Goal: Communication & Community: Answer question/provide support

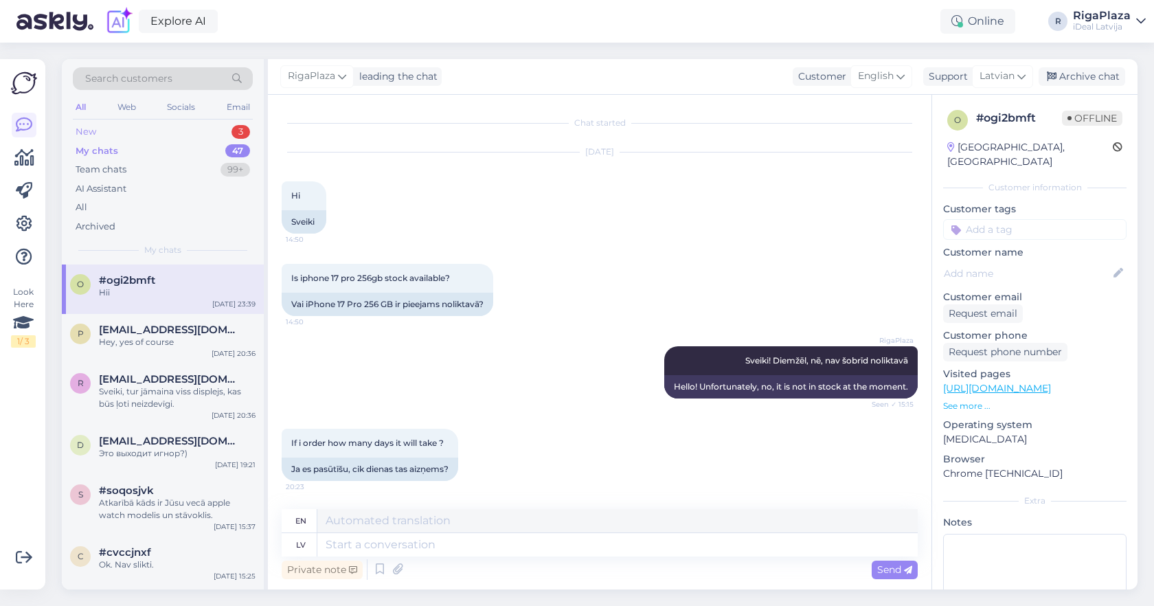
click at [227, 126] on div "New 3" at bounding box center [163, 131] width 180 height 19
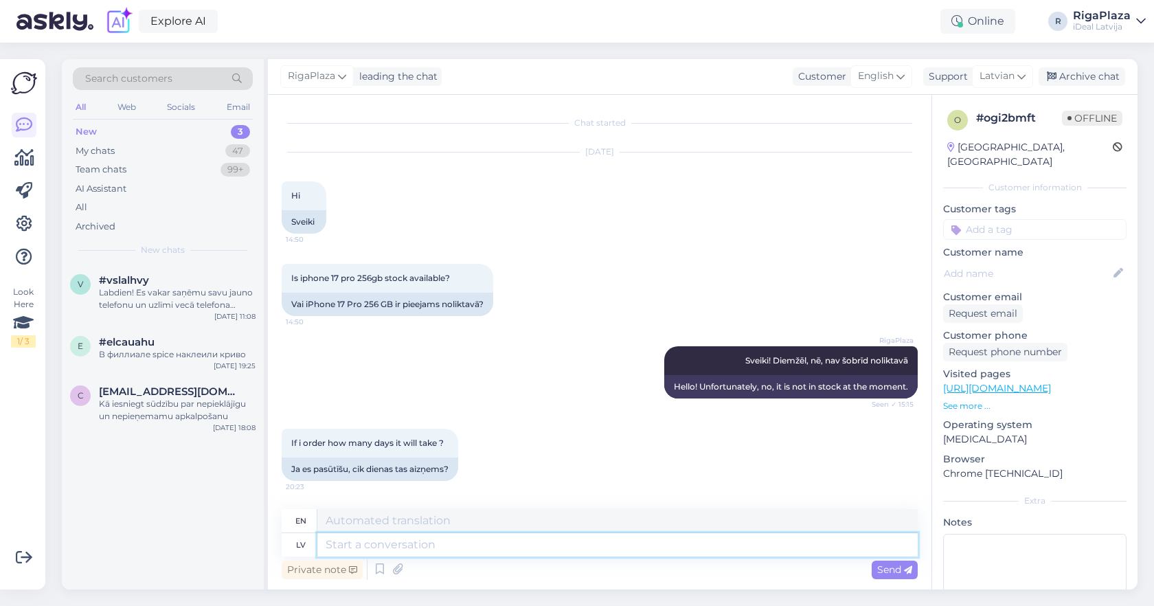
click at [673, 552] on textarea at bounding box center [617, 544] width 601 height 23
type textarea "Sveiki! Visticamāk līdz mēnesim"
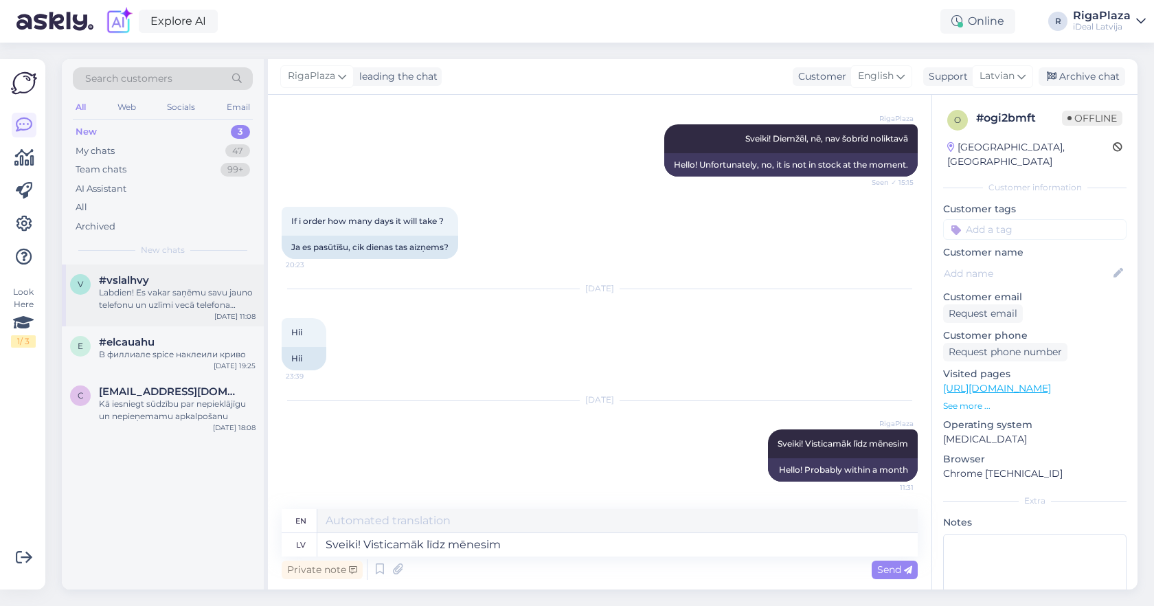
click at [206, 276] on div "#vslalhvy" at bounding box center [177, 280] width 157 height 12
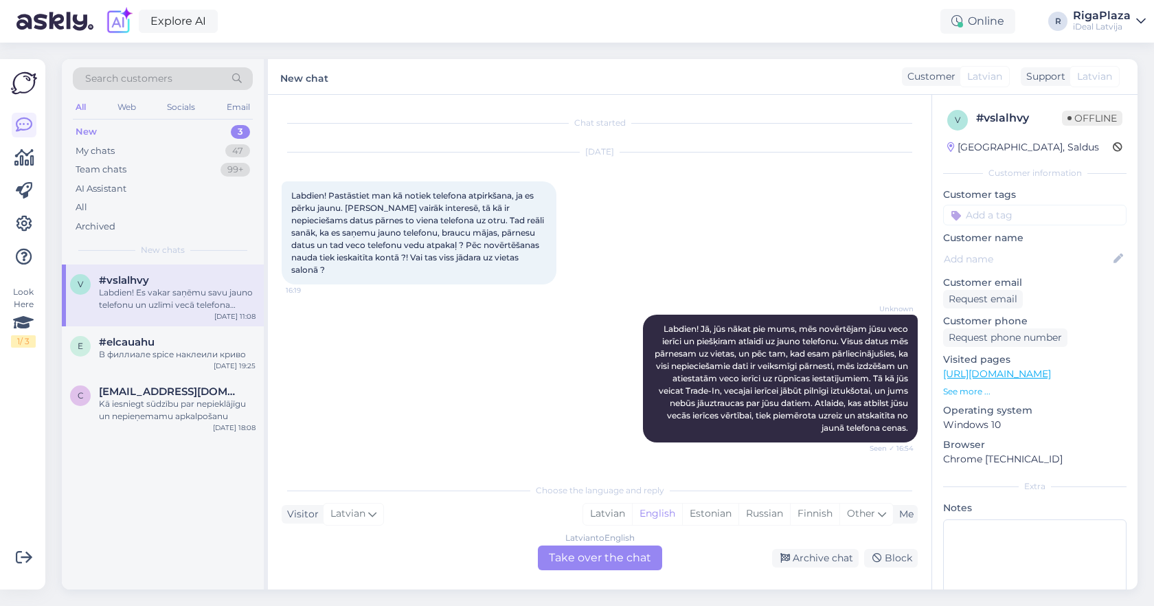
scroll to position [641, 0]
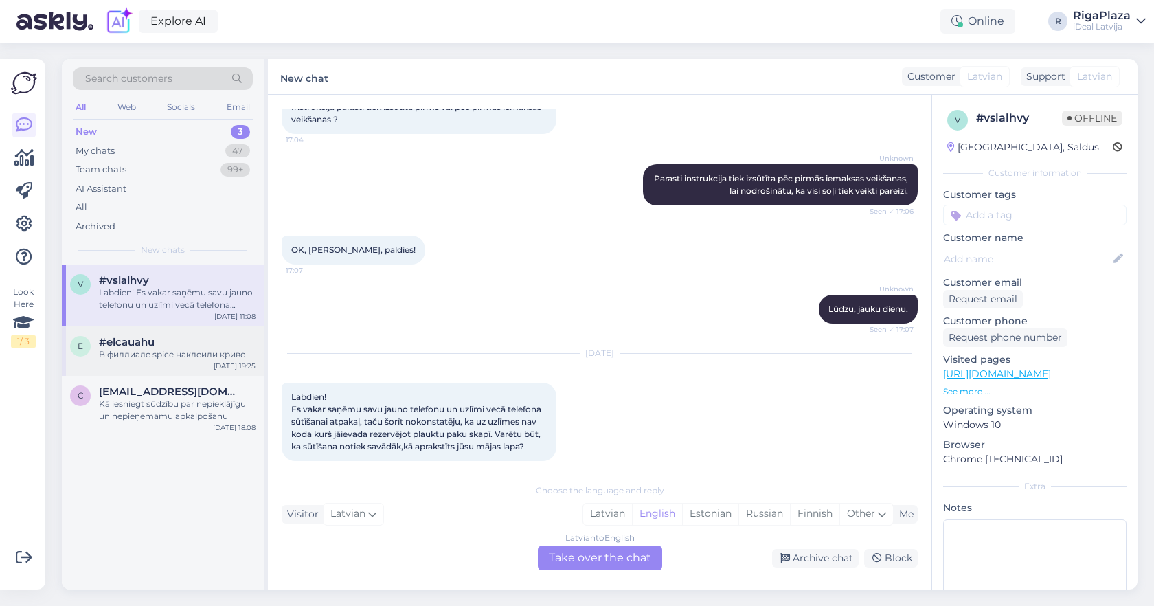
click at [166, 360] on div "e #elcauahu В филлиале spice наклеили криво [DATE] 19:25" at bounding box center [163, 350] width 202 height 49
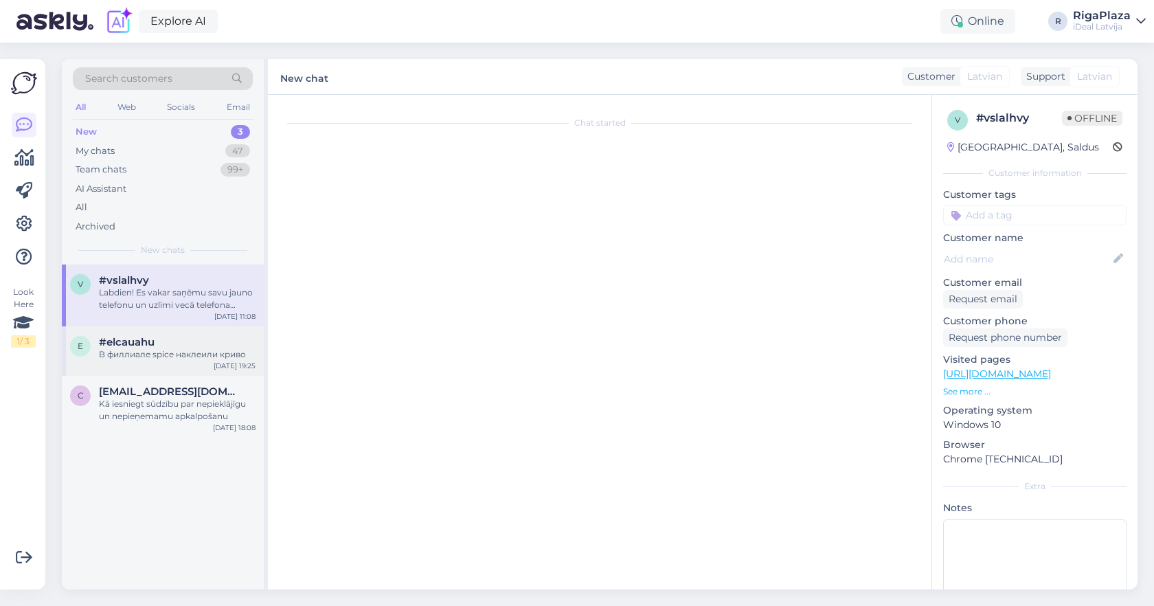
scroll to position [0, 0]
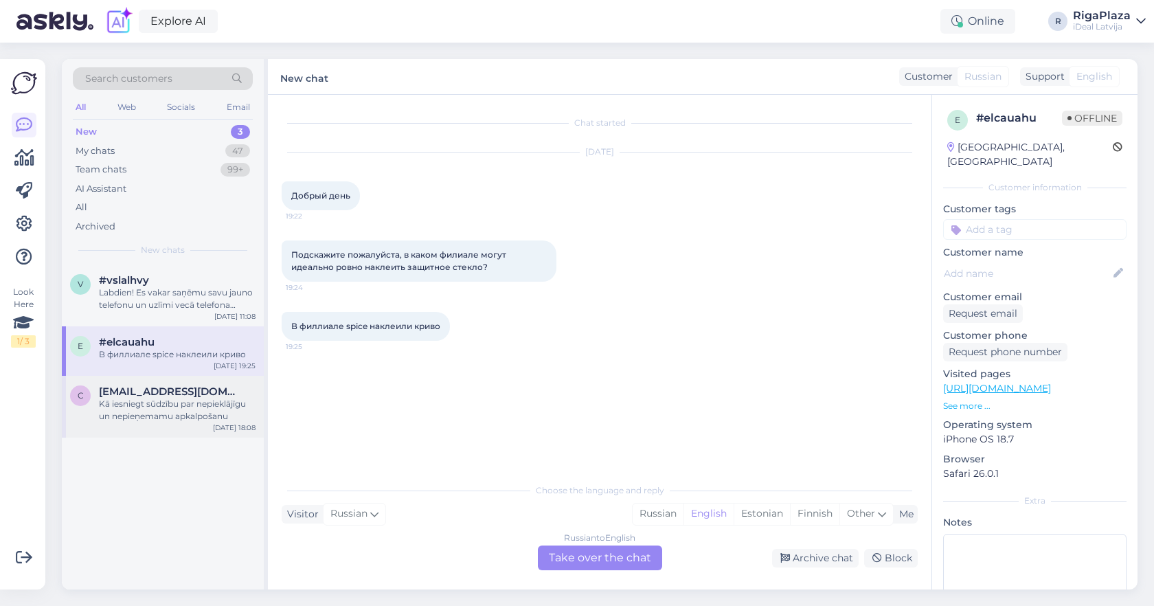
click at [170, 403] on div "Kā iesniegt sūdzību par nepieklājīgu un nepieņemamu apkalpošanu" at bounding box center [177, 410] width 157 height 25
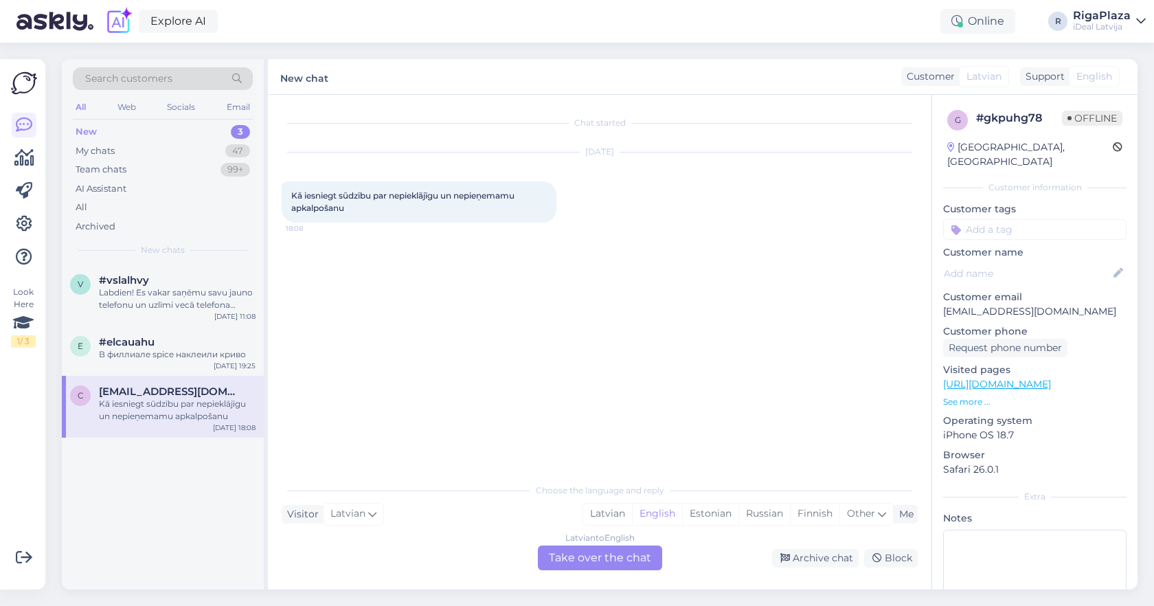
click at [610, 548] on div "Latvian to English Take over the chat" at bounding box center [600, 558] width 124 height 25
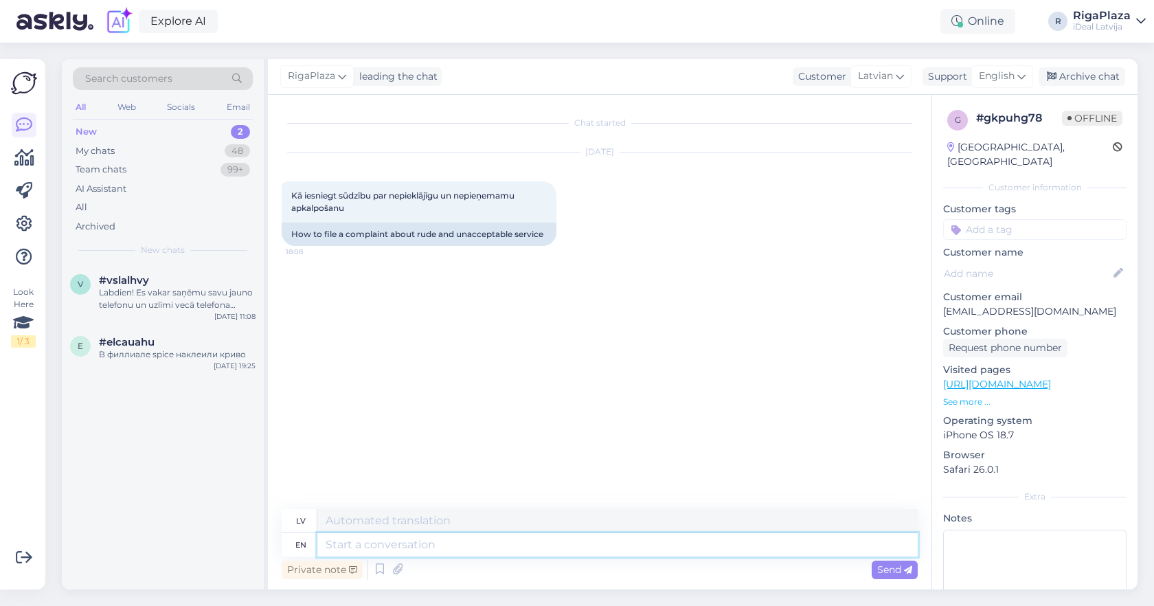
click at [568, 555] on textarea at bounding box center [617, 544] width 601 height 23
click at [1022, 76] on icon at bounding box center [1022, 76] width 8 height 15
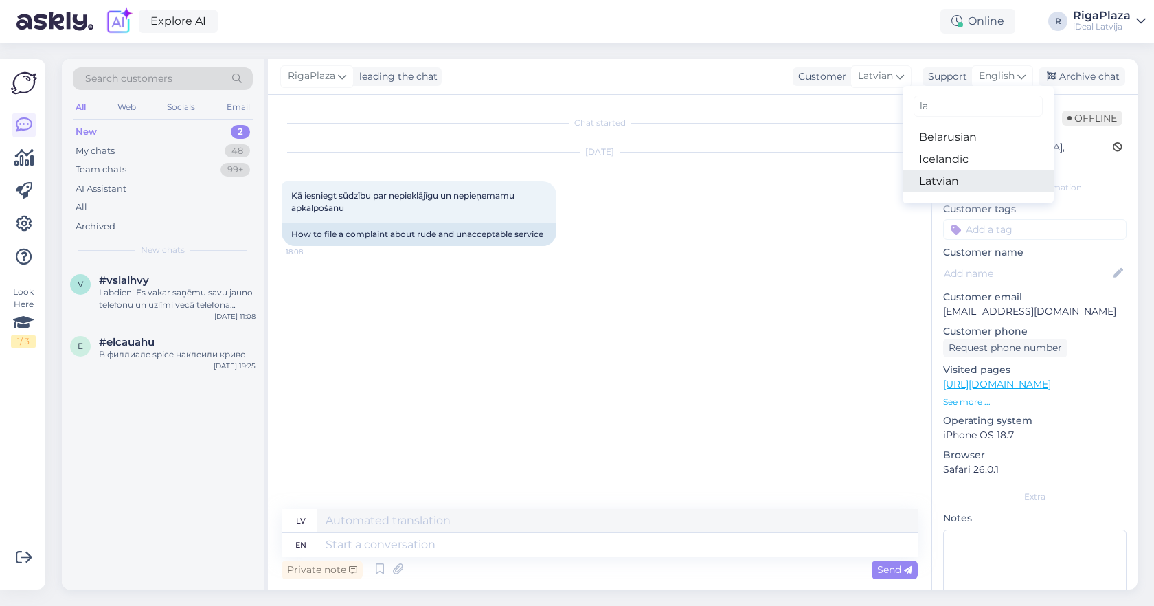
type input "la"
click at [941, 190] on link "Latvian" at bounding box center [978, 181] width 151 height 22
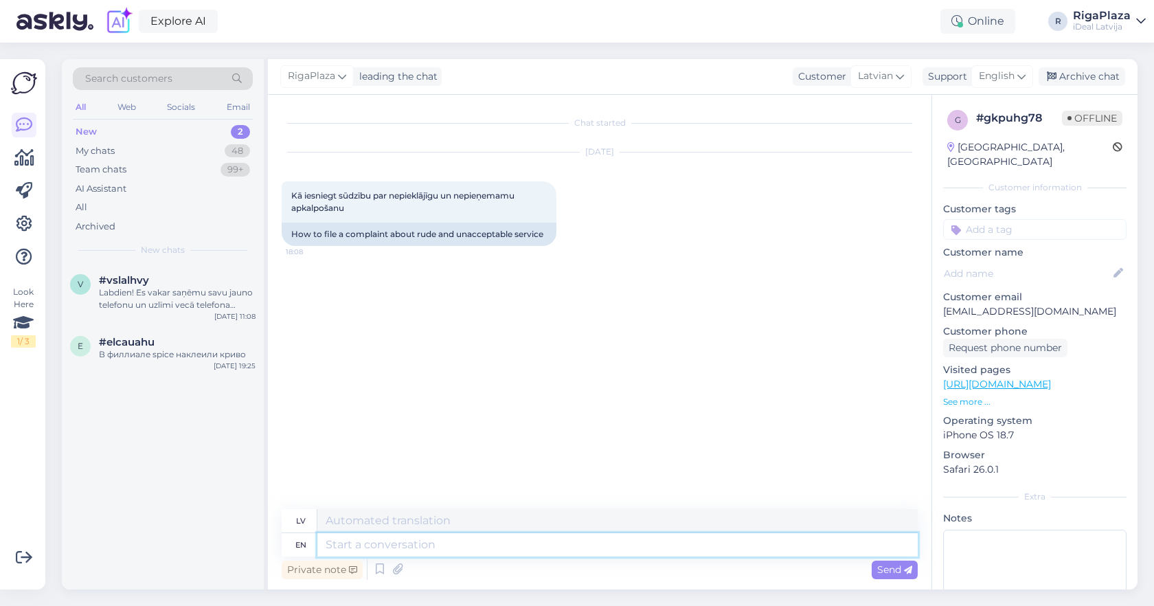
click at [550, 535] on textarea at bounding box center [617, 544] width 601 height 23
click at [603, 550] on textarea at bounding box center [600, 542] width 636 height 29
type textarea "s"
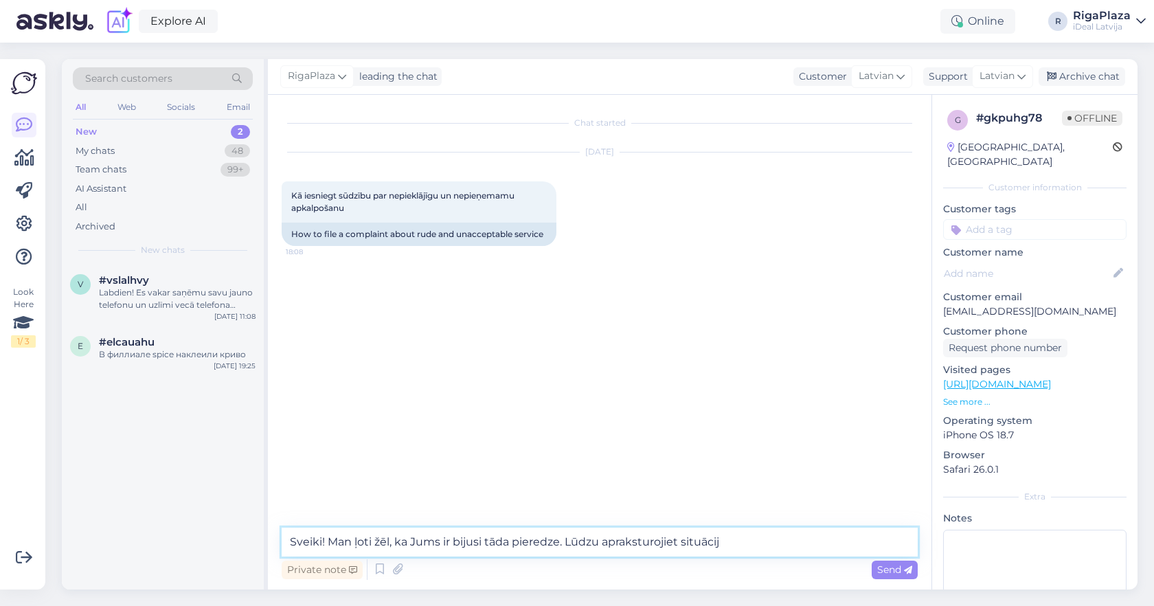
type textarea "Sveiki! Man ļoti žēl, ka Jums ir bijusi tāda pieredze. Lūdzu apraksturojiet sit…"
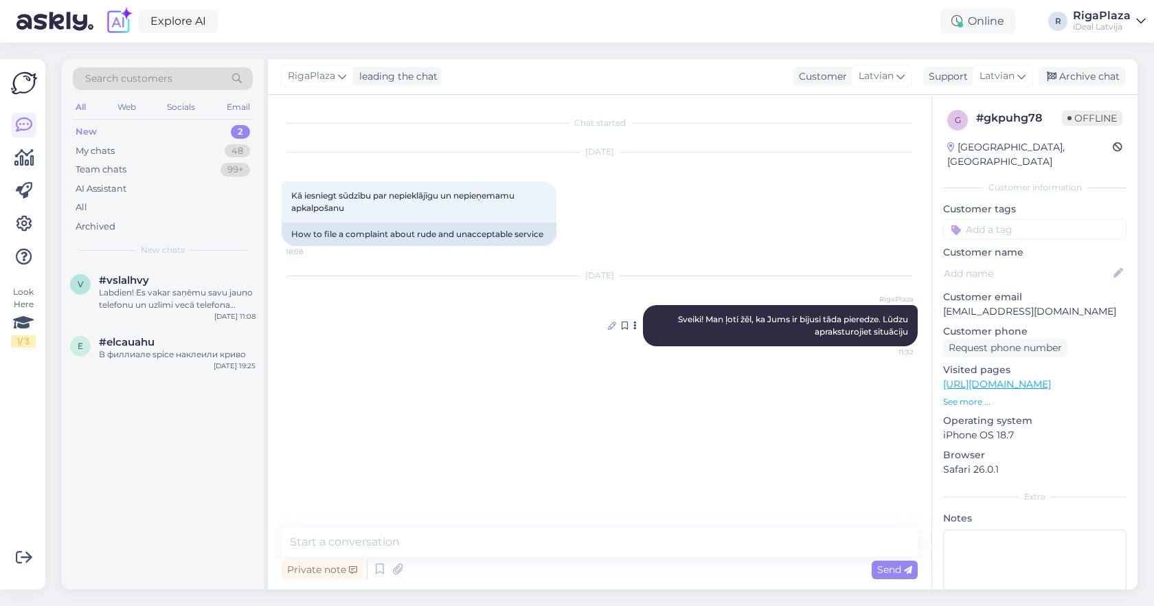
click at [612, 320] on div at bounding box center [612, 326] width 8 height 12
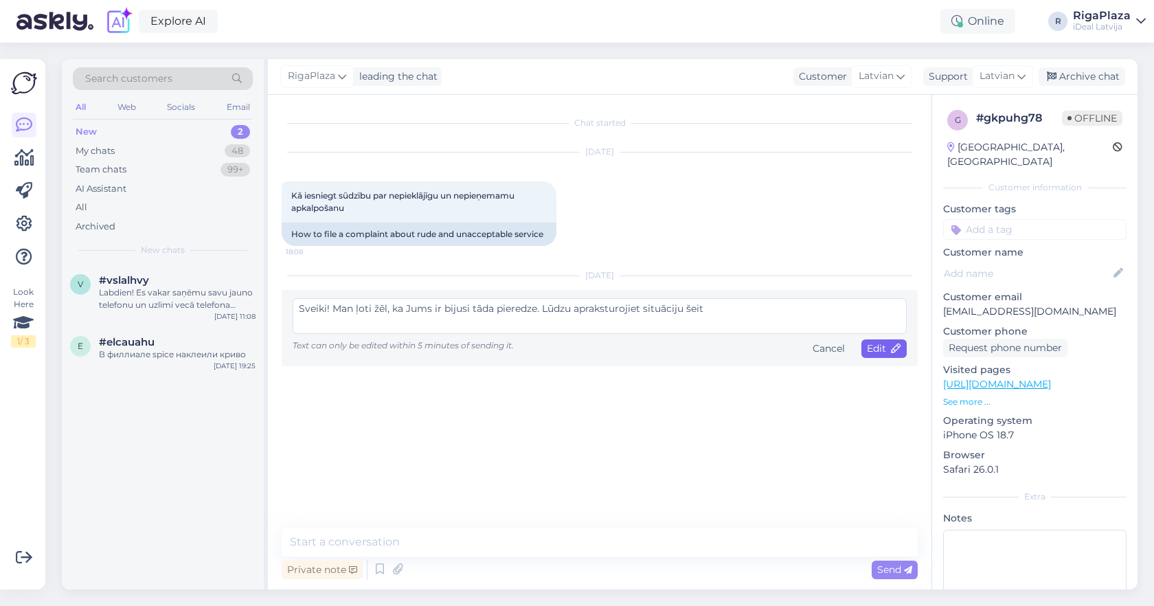
type textarea "Sveiki! Man ļoti žēl, ka Jums ir bijusi tāda pieredze. Lūdzu apraksturojiet sit…"
click at [884, 350] on span "Edit" at bounding box center [884, 348] width 34 height 12
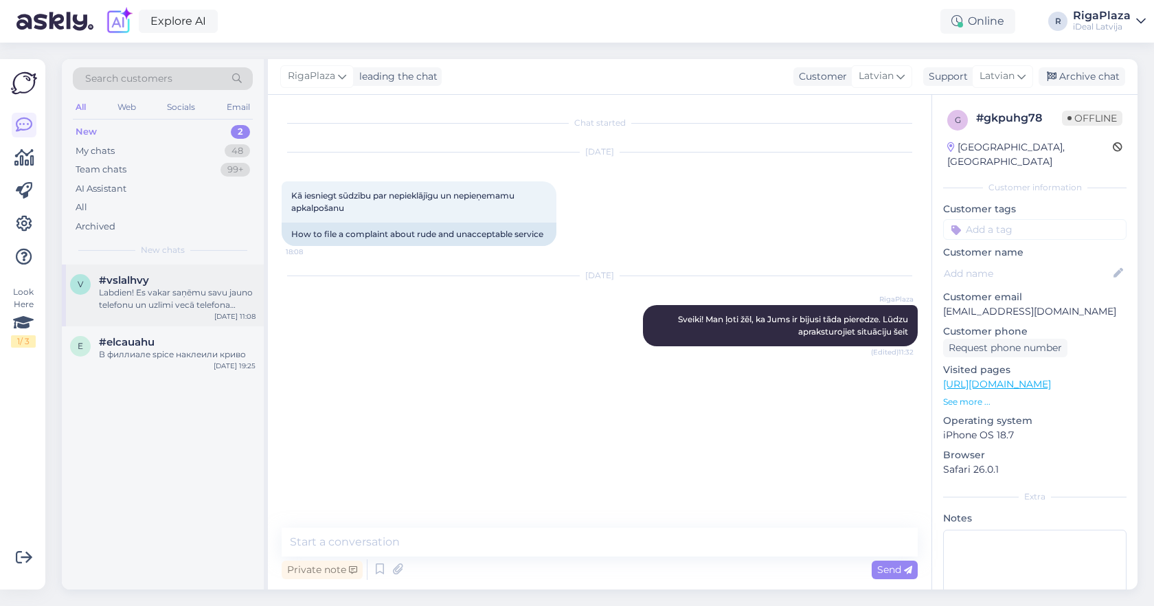
click at [224, 315] on div "[DATE] 11:08" at bounding box center [234, 316] width 41 height 10
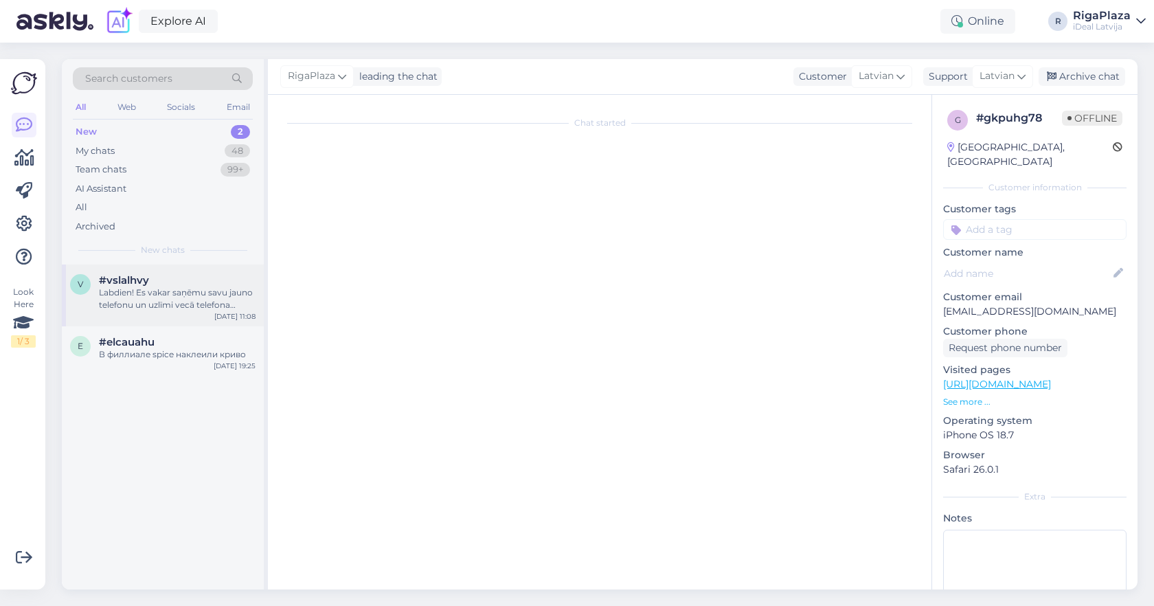
scroll to position [641, 0]
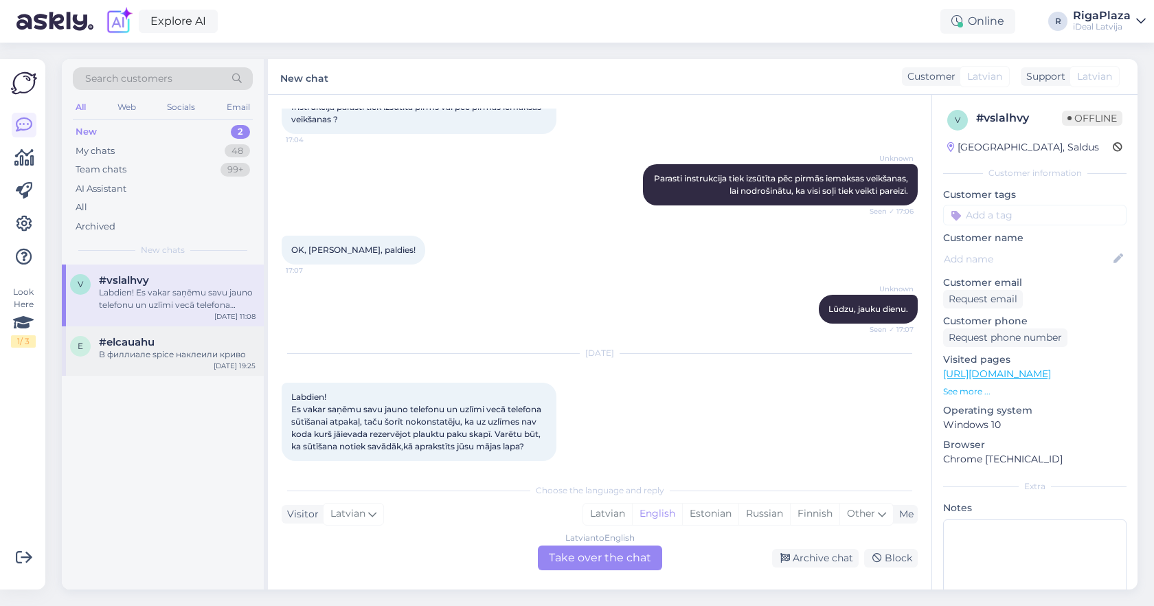
click at [190, 355] on div "В филлиале spice наклеили криво" at bounding box center [177, 354] width 157 height 12
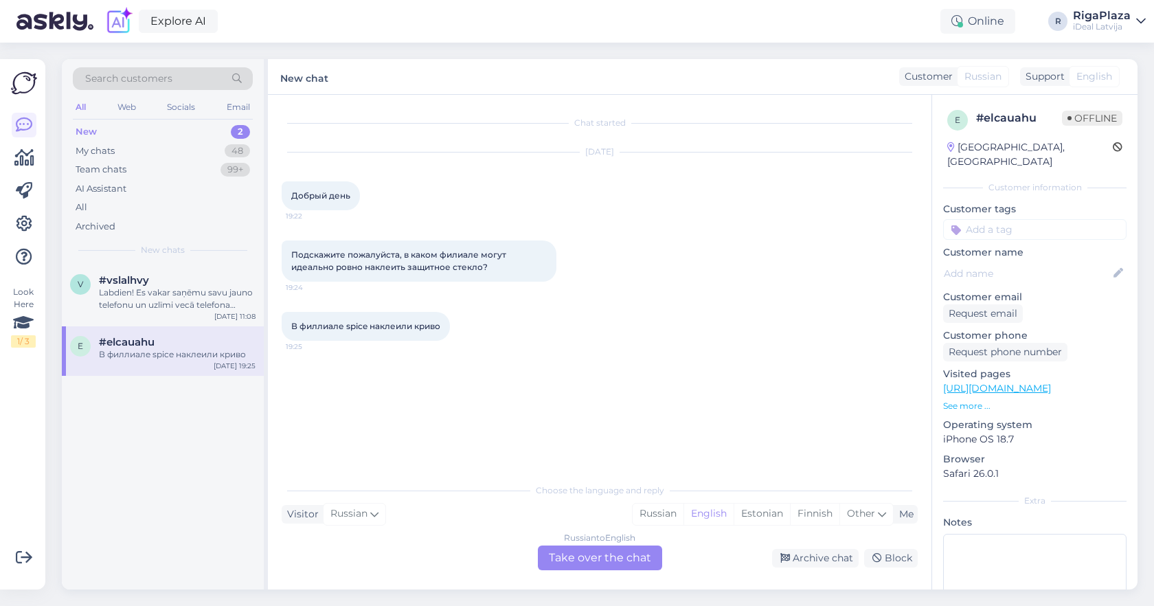
scroll to position [0, 0]
click at [860, 519] on span "Other" at bounding box center [861, 513] width 28 height 12
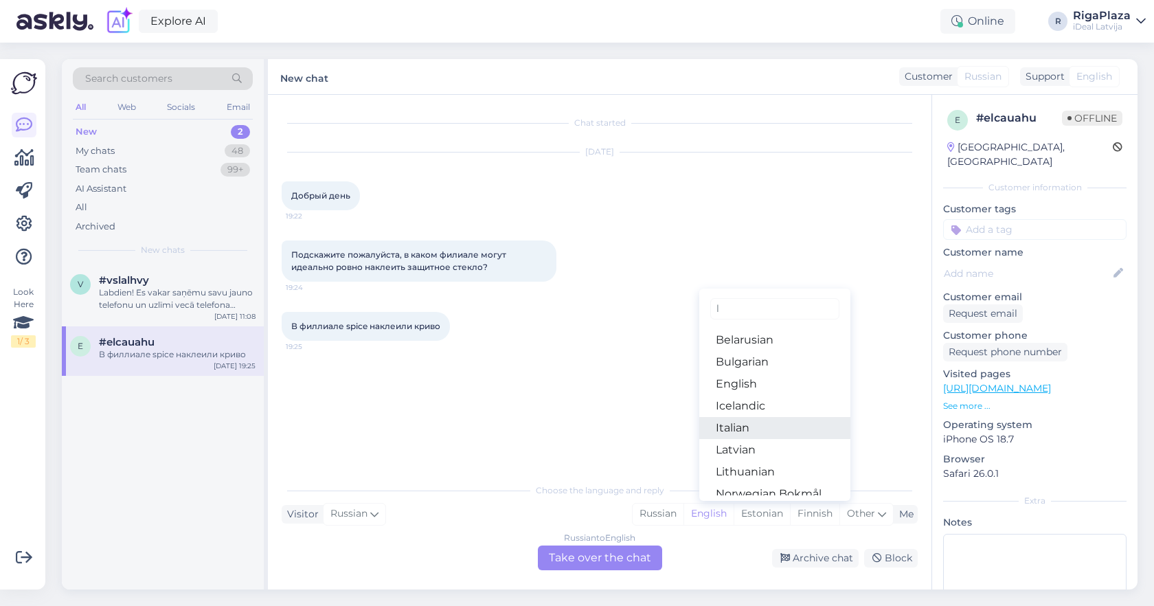
type input "l"
drag, startPoint x: 730, startPoint y: 431, endPoint x: 730, endPoint y: 449, distance: 17.9
click at [730, 449] on ul "Belarusian Bulgarian English Icelandic Italian Latvian Lithuanian Norwegian Bok…" at bounding box center [775, 410] width 151 height 172
click at [735, 453] on link "Latvian" at bounding box center [775, 450] width 151 height 22
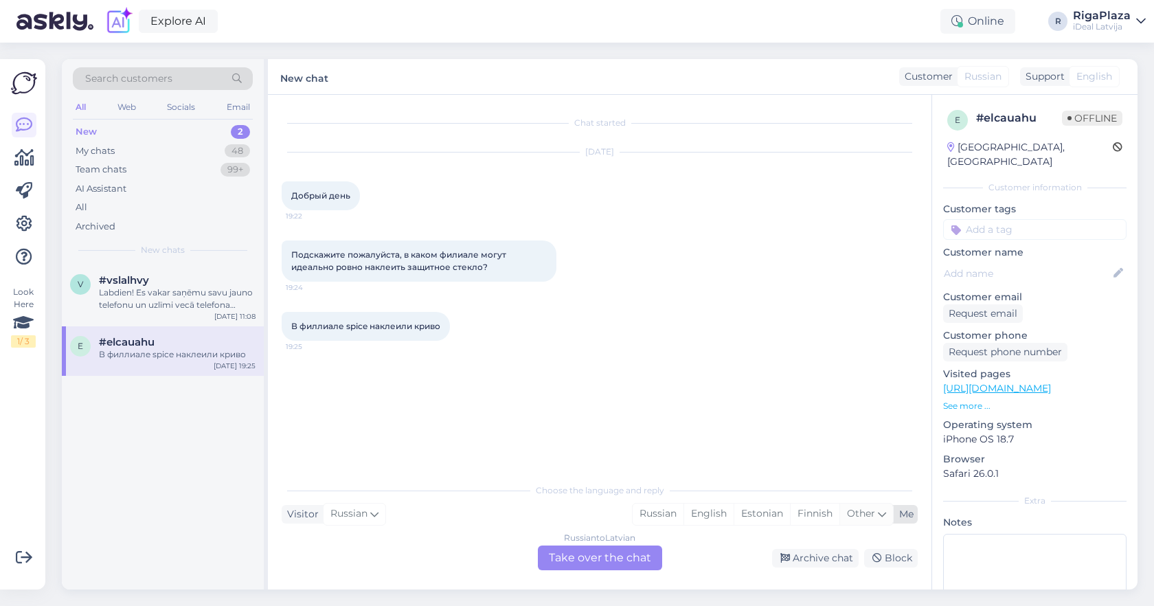
click at [881, 514] on icon at bounding box center [882, 513] width 8 height 15
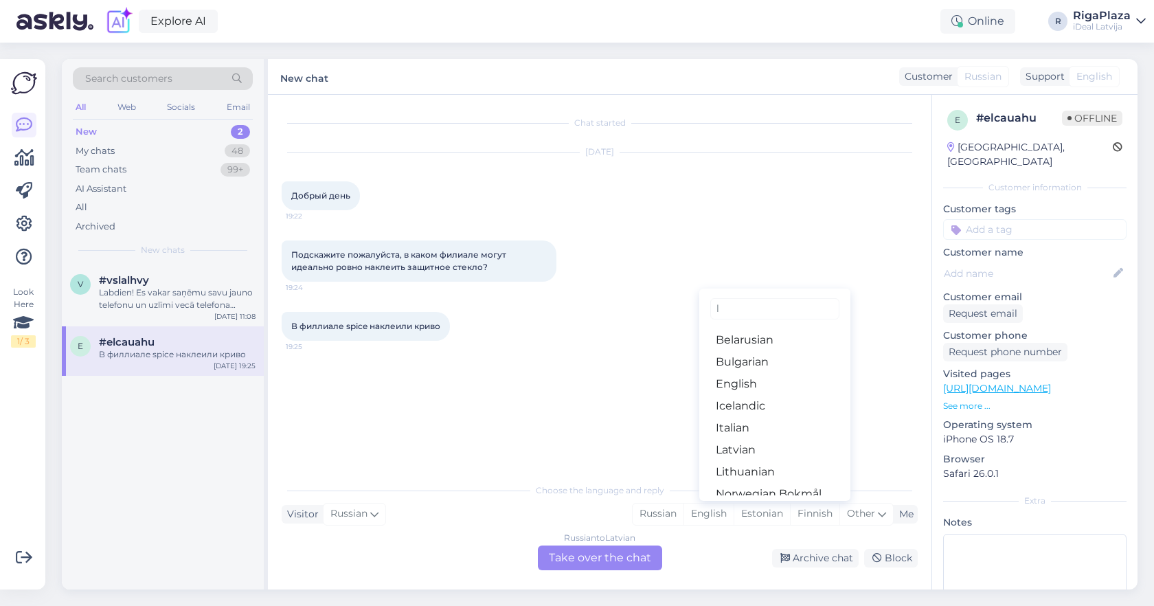
click at [769, 449] on link "Latvian" at bounding box center [775, 450] width 151 height 22
click at [588, 563] on div "Russian to Latvian Take over the chat" at bounding box center [600, 558] width 124 height 25
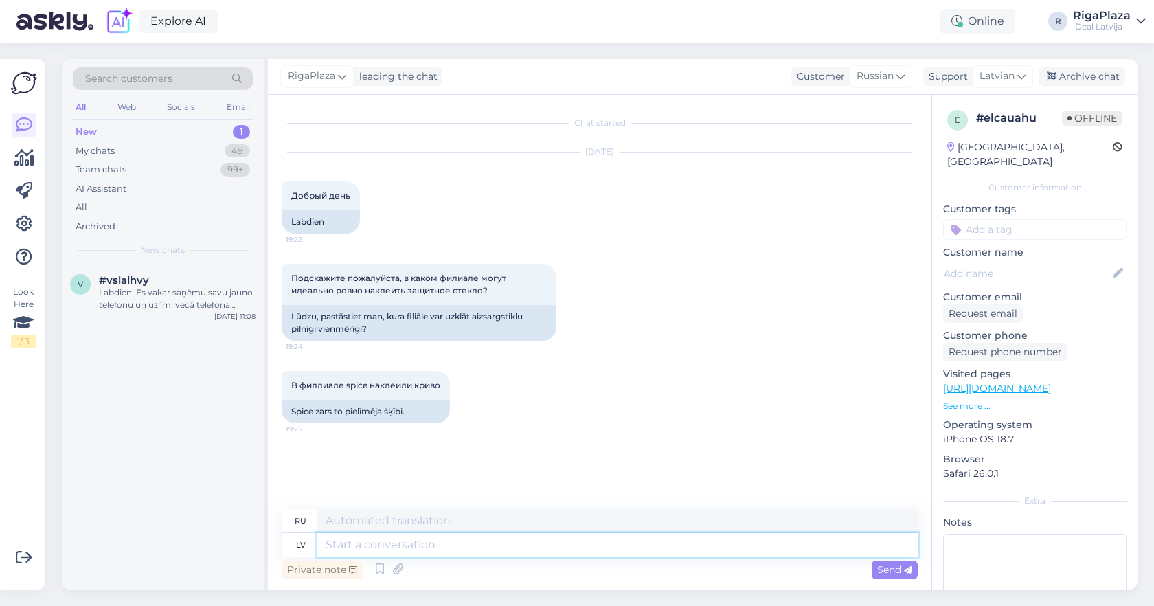
click at [585, 548] on textarea at bounding box center [617, 544] width 601 height 23
type textarea "Sveiki!"
type textarea "Привет!"
type textarea "Sveiki! [GEOGRAPHIC_DATA]"
type textarea "Привет! Везде!"
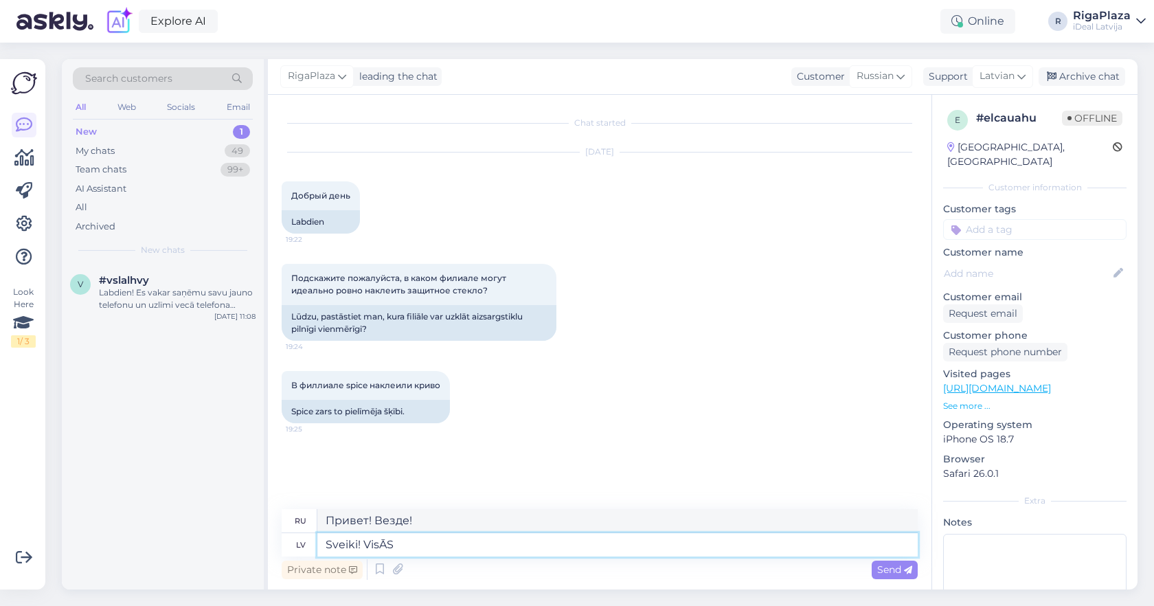
type textarea "Sveiki! VisĀS"
type textarea "Всем привет"
type textarea "Sveiki! [GEOGRAPHIC_DATA]"
type textarea "Всем привет!"
type textarea "Sveiki! Visās d"
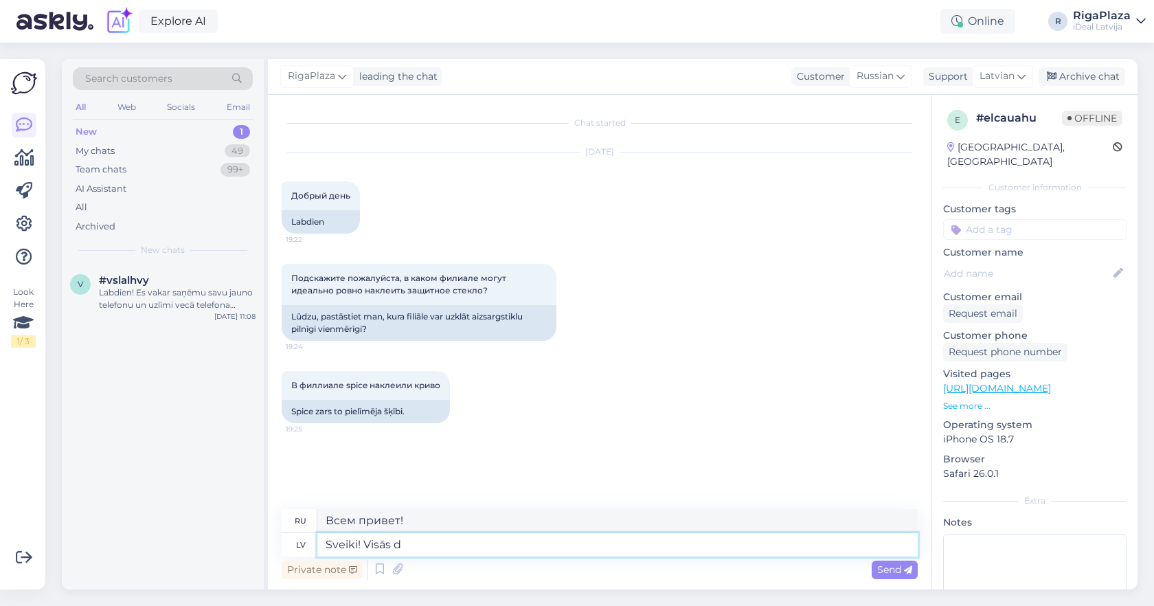
type textarea "Привет! В общем"
type textarea "Sveiki! Visās filiālēs"
type textarea "Здравствуйте! Во всех филиалах"
type textarea "Sveiki! Visās filiālēs ir i"
type textarea "Здравствуйте! Во всех филиалах есть"
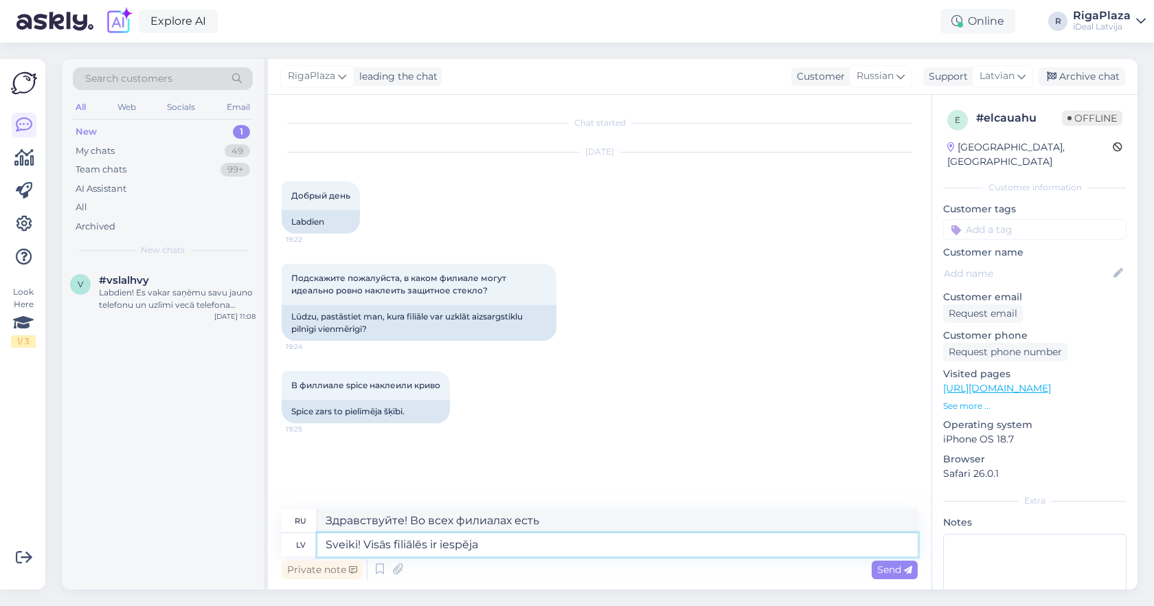
type textarea "Sveiki! Visās filiālēs ir iespēja"
type textarea "Здравствуйте! Во всех филиалах есть возможность"
type textarea "Sveiki! Visās filiālēs ir iespēja tikt pie t"
type textarea "Здравствуйте! Во всех филиалах есть возможность получить"
type textarea "Sveiki! Visās filiālēs ir iespēja t"
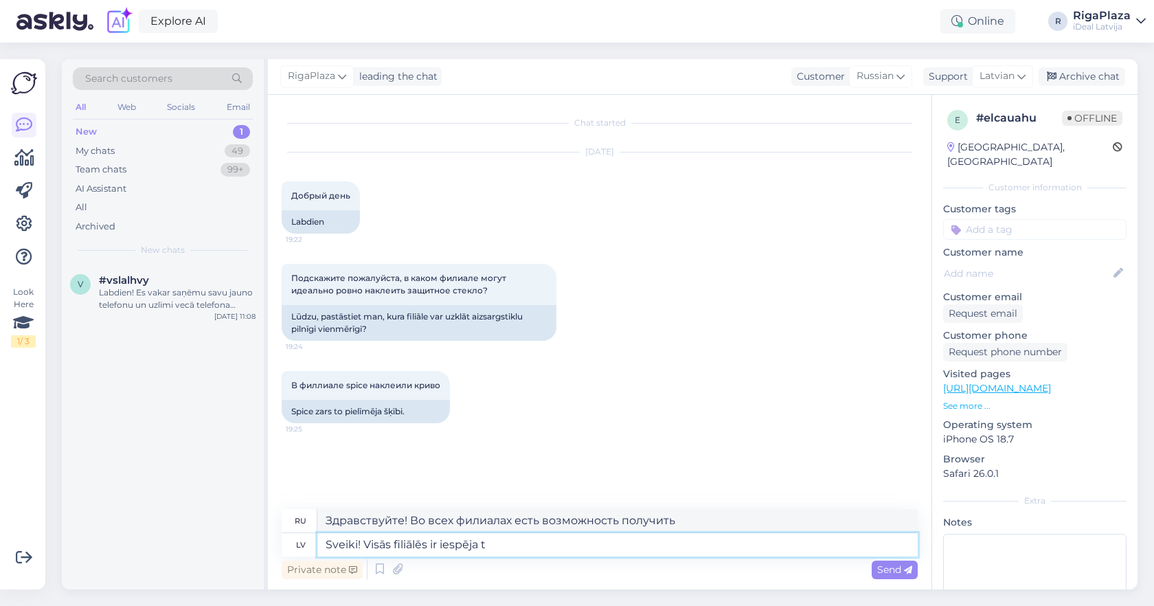
type textarea "Здравствуйте! Во всех филиалах есть возможность"
type textarea "Sveiki! Visās filiālēs ir"
type textarea "Здравствуйте! Во всех филиалах есть"
type textarea "Sveiki! Visās filiālēs"
type textarea "Здравствуйте! Во всех филиалах"
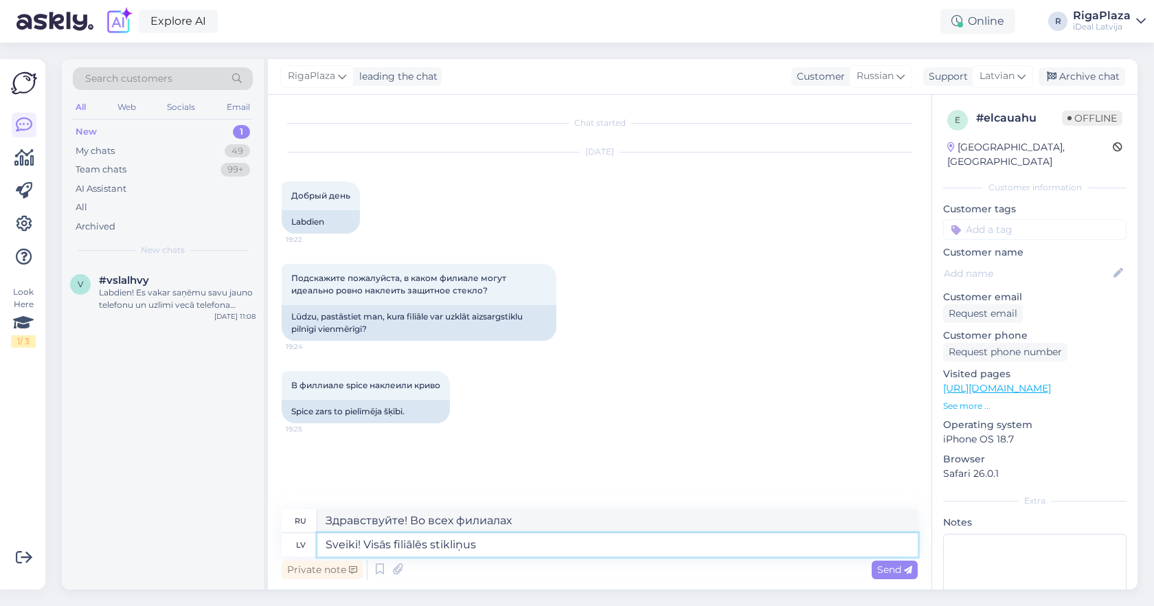
type textarea "Sveiki! Visās filiālēs stikliņus l"
type textarea "Здравствуйте! Очки во всех филиалах."
type textarea "Sveiki! Visās filiālēs stikliņus līmē t"
type textarea "Привет! Все филиалы клеят линзы."
type textarea "Sveiki! Visās filiālēs stikliņus līmē taisni"
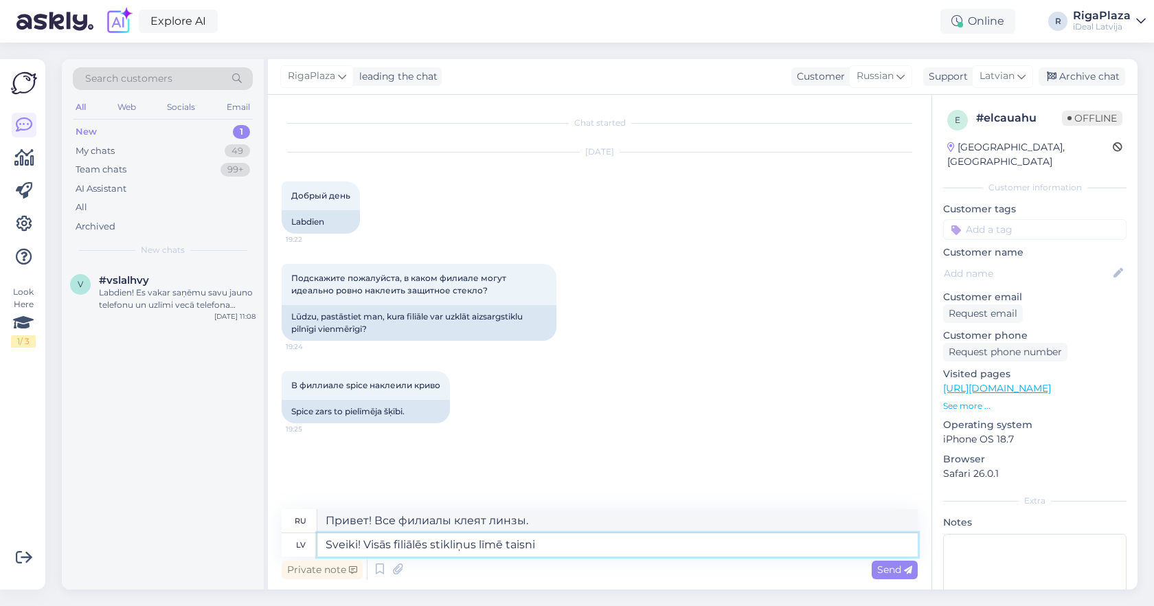
type textarea "Привет! Все отделения приклеивают линзы прямо."
type textarea "Sveiki! Visās filiālēs stikliņus līmē taisni."
type textarea "Привет! Все филиалы приклеивают линзы ровно."
type textarea "Sveiki! Visās filiālēs stikliņus līmē taisni. P"
type textarea "Привет! Все отделения приклеивают линзы ровно. П"
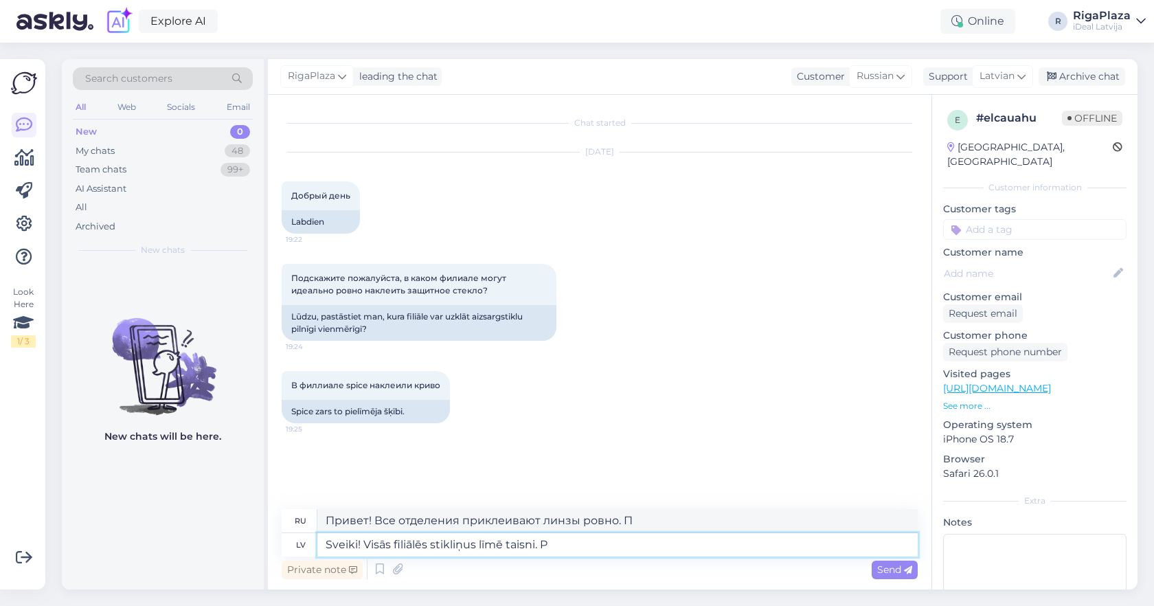
type textarea "Sveiki! Visās filiālēs stikliņus līmē taisni. P"
click at [777, 5] on div "Explore AI Online R RigaPlaza iDeal [GEOGRAPHIC_DATA]" at bounding box center [577, 21] width 1154 height 43
